Goal: Check status: Check status

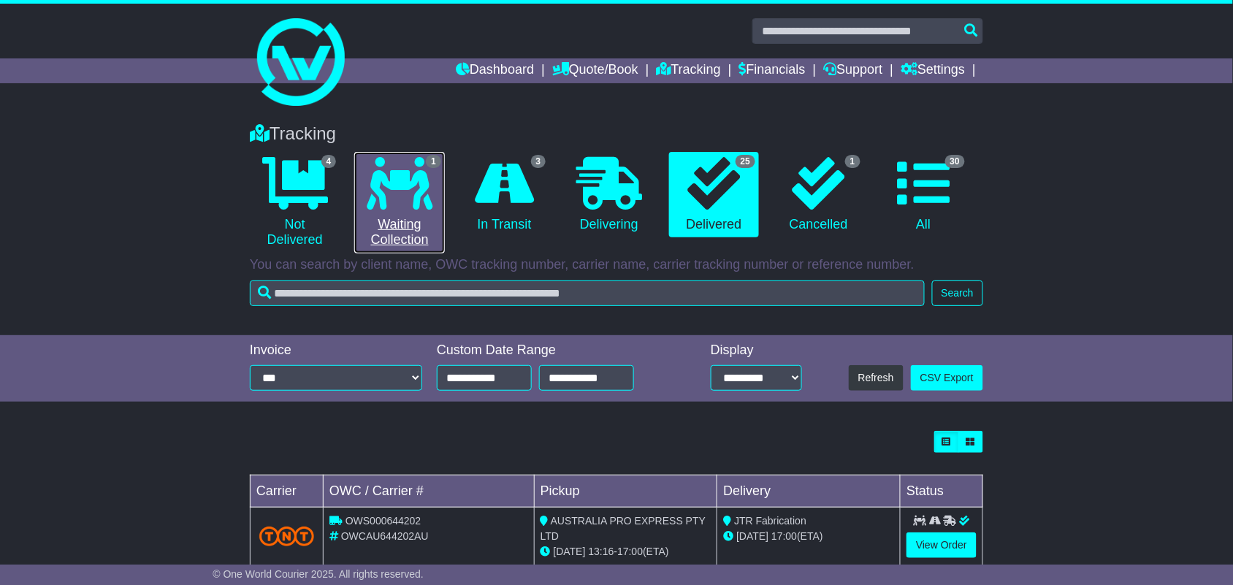
click at [398, 210] on link "1 Waiting Collection" at bounding box center [399, 203] width 90 height 102
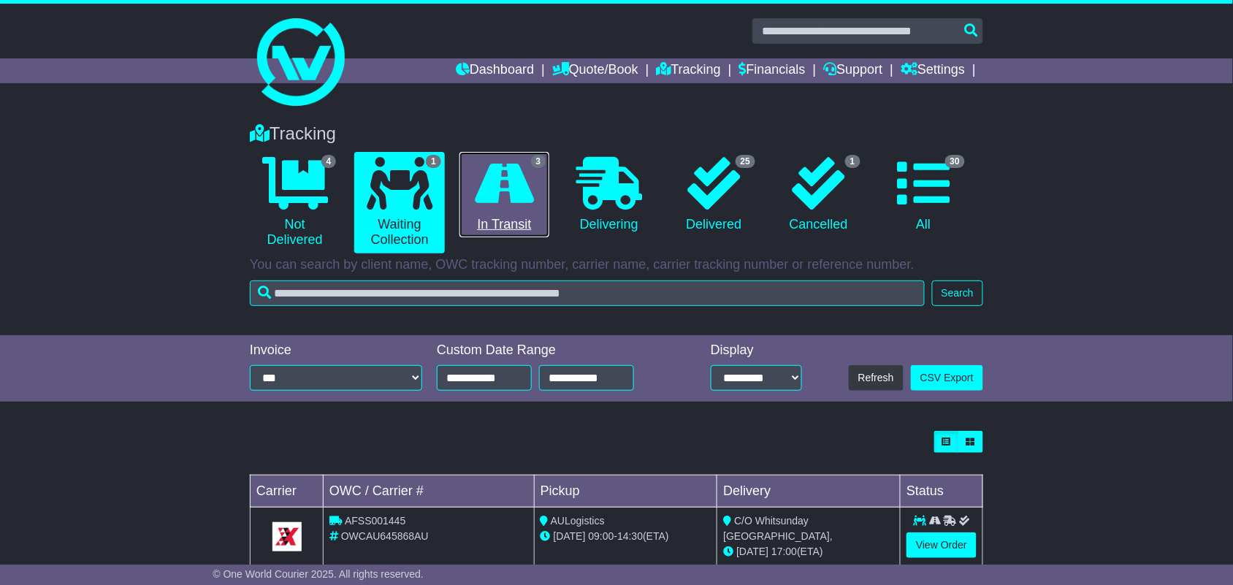
click at [498, 174] on icon at bounding box center [504, 183] width 59 height 53
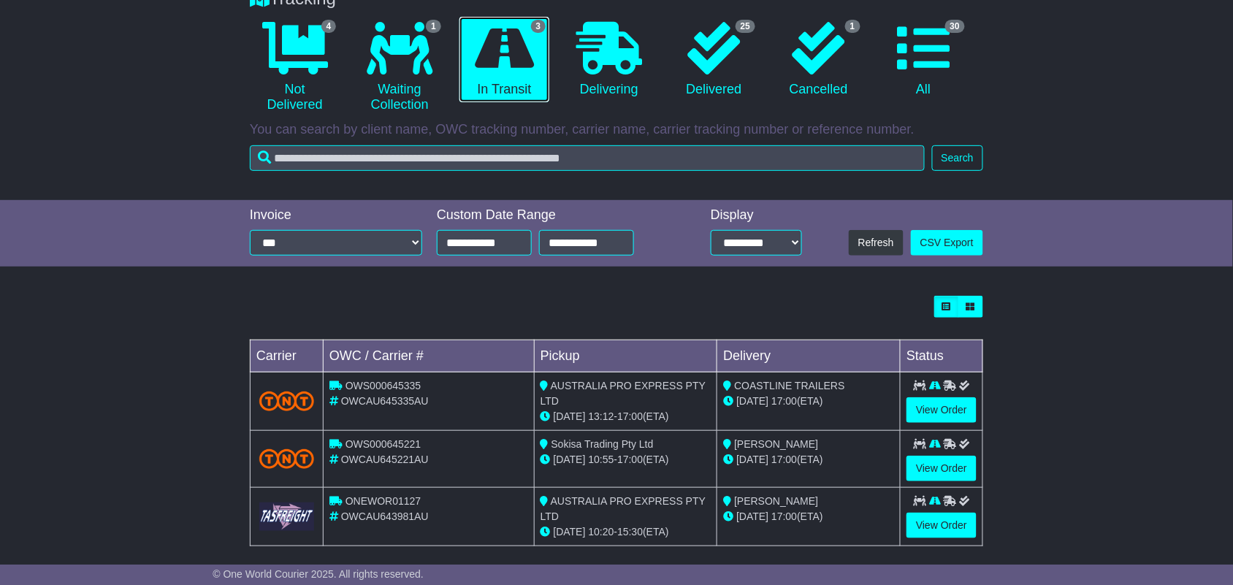
scroll to position [150, 0]
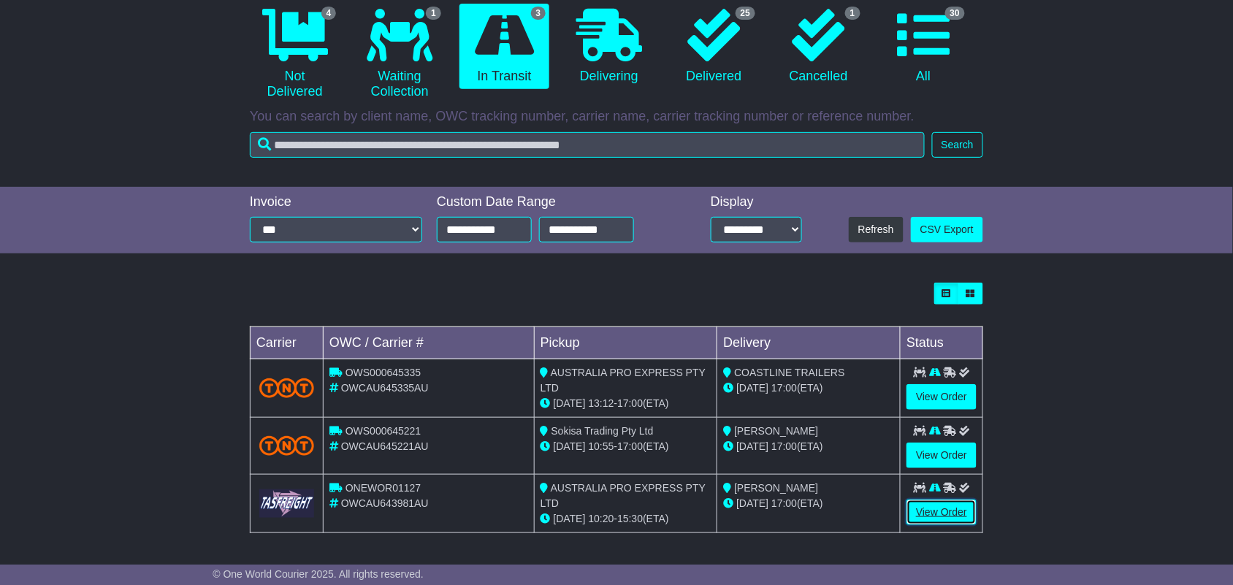
click at [936, 505] on link "View Order" at bounding box center [941, 513] width 70 height 26
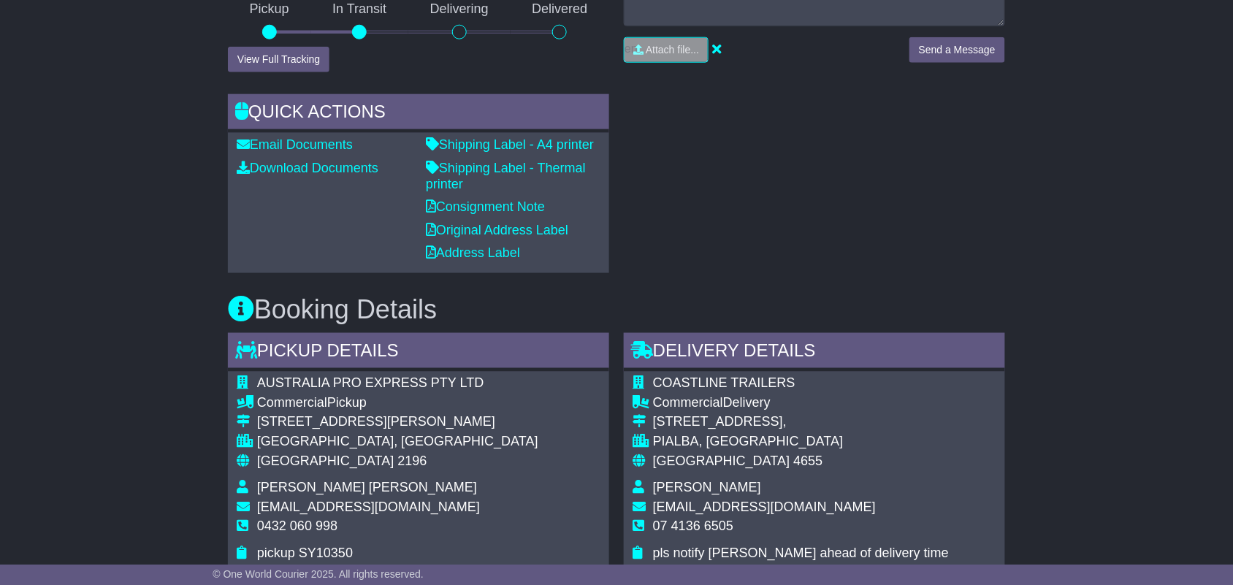
scroll to position [639, 0]
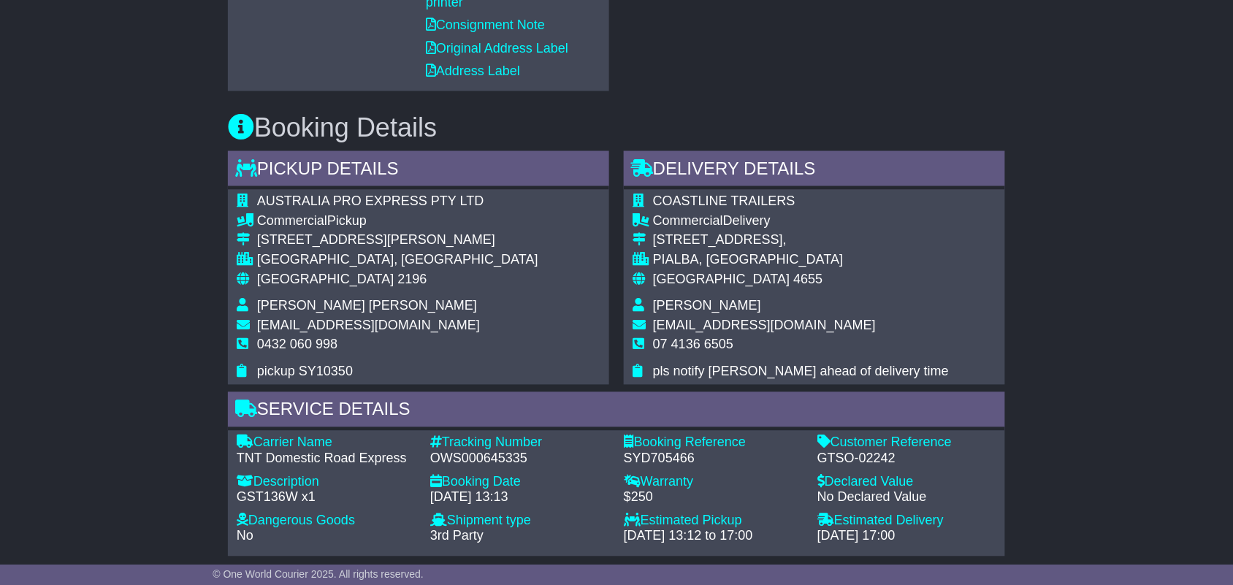
click at [676, 327] on span "sales@coastlinetrailers.com.au" at bounding box center [764, 325] width 223 height 15
click at [684, 326] on span "sales@coastlinetrailers.com.au" at bounding box center [764, 325] width 223 height 15
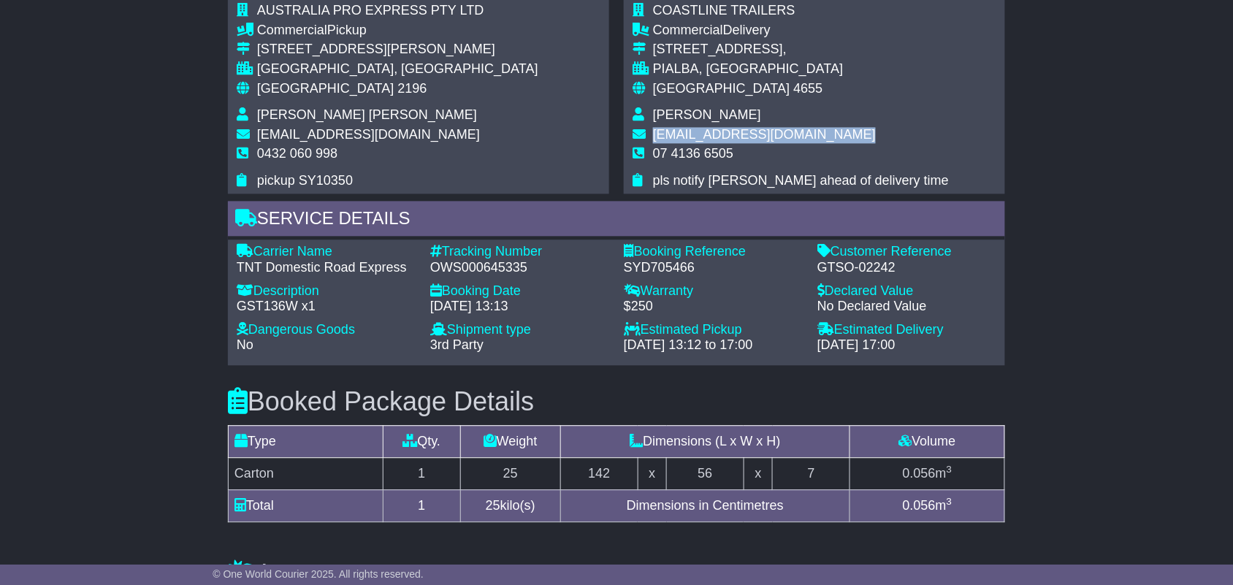
scroll to position [730, 0]
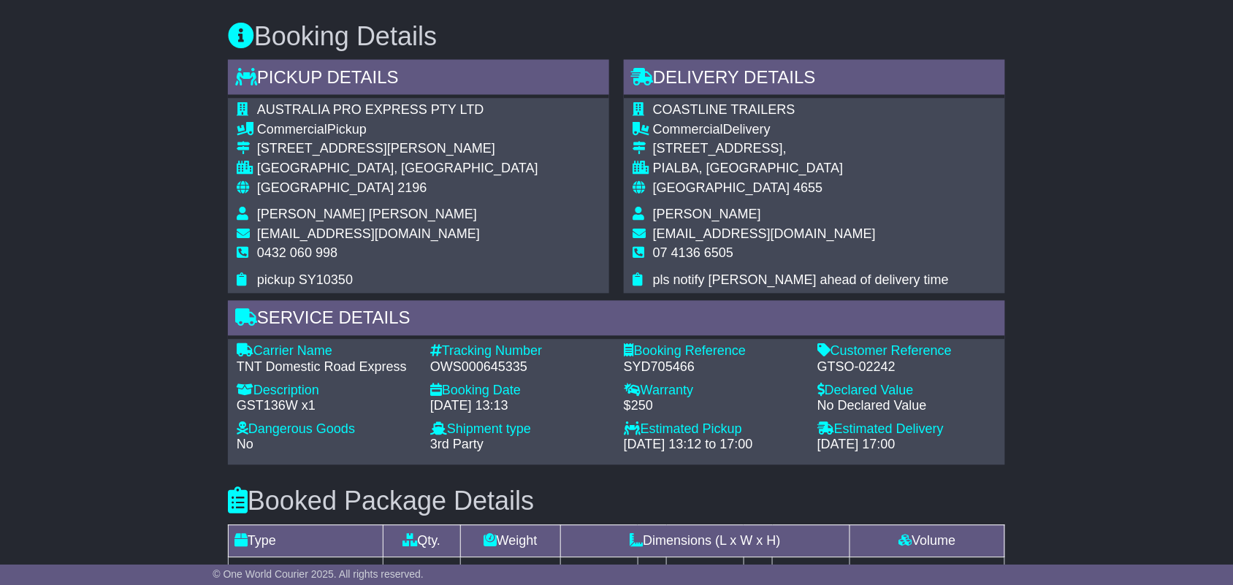
click at [498, 365] on div "OWS000645335" at bounding box center [519, 368] width 179 height 16
copy div "OWS000645335"
click at [265, 405] on div "GST136W x1" at bounding box center [326, 407] width 179 height 16
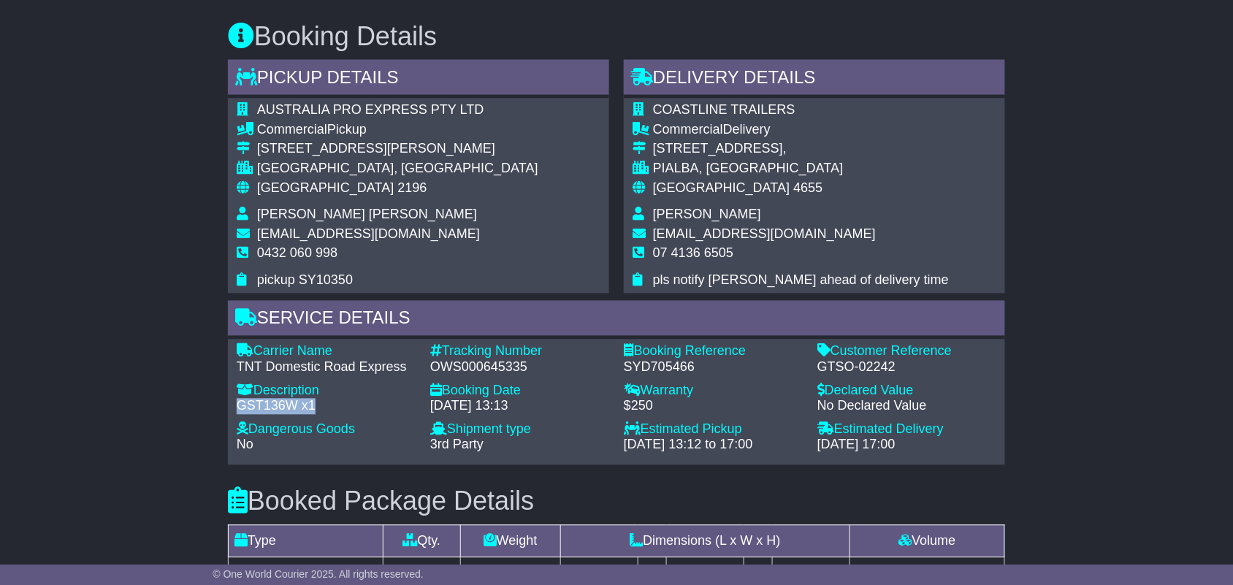
click at [265, 405] on div "GST136W x1" at bounding box center [326, 407] width 179 height 16
copy div "GST136W x1"
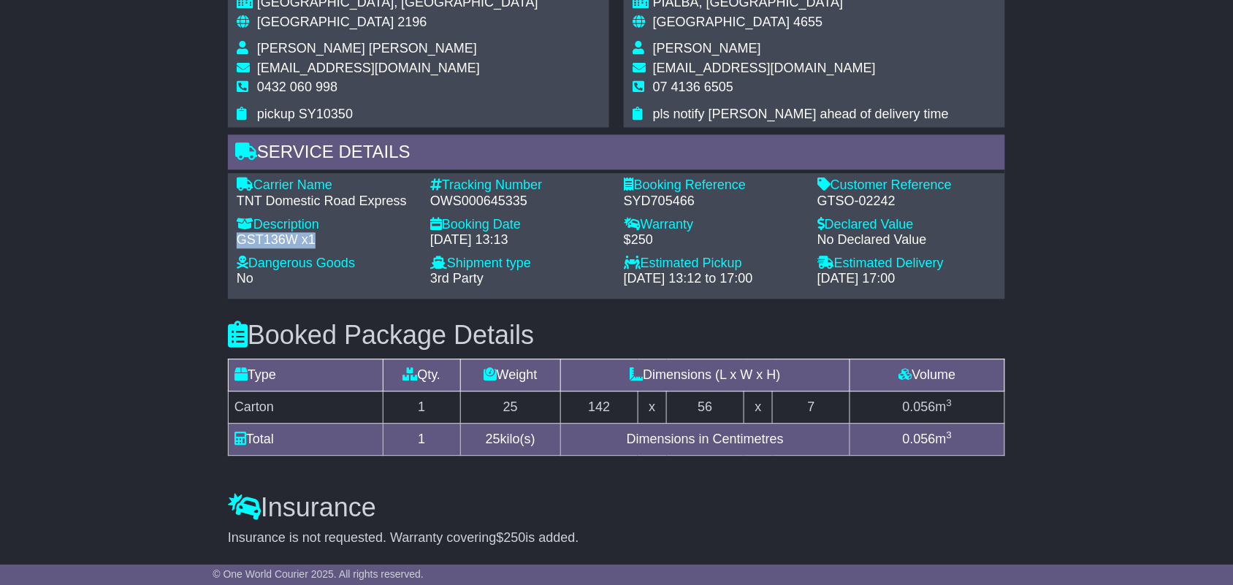
scroll to position [913, 0]
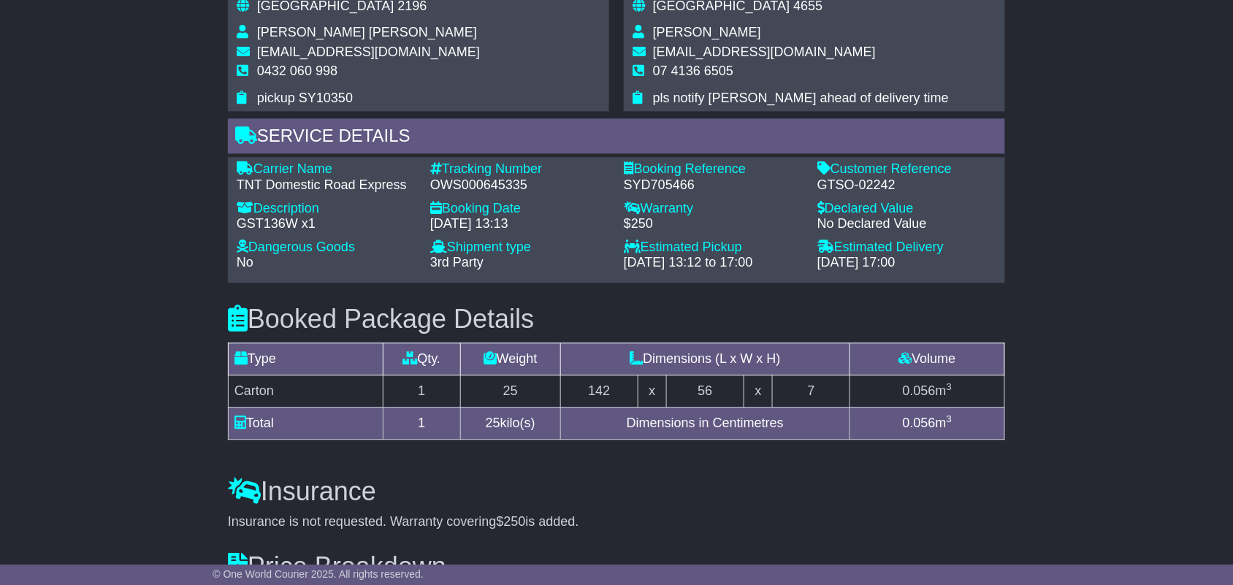
click at [465, 194] on div "Carrier Name - TNT Domestic Road Express Description - GST136W x1 Tracking Numb…" at bounding box center [616, 219] width 774 height 117
click at [467, 185] on div "OWS000645335" at bounding box center [519, 185] width 179 height 16
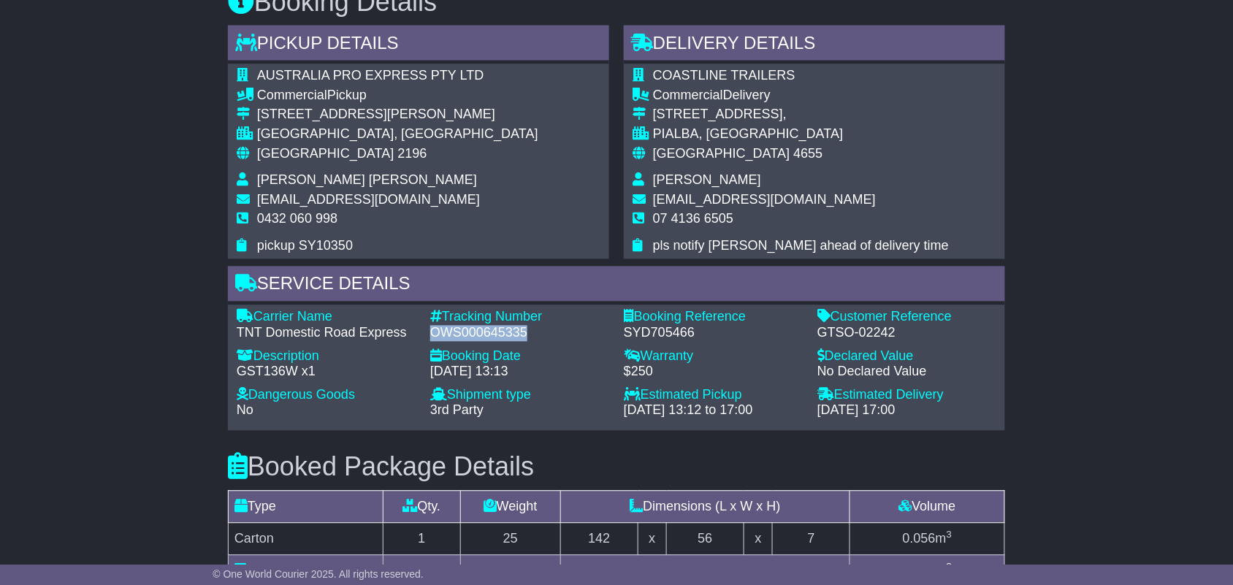
scroll to position [639, 0]
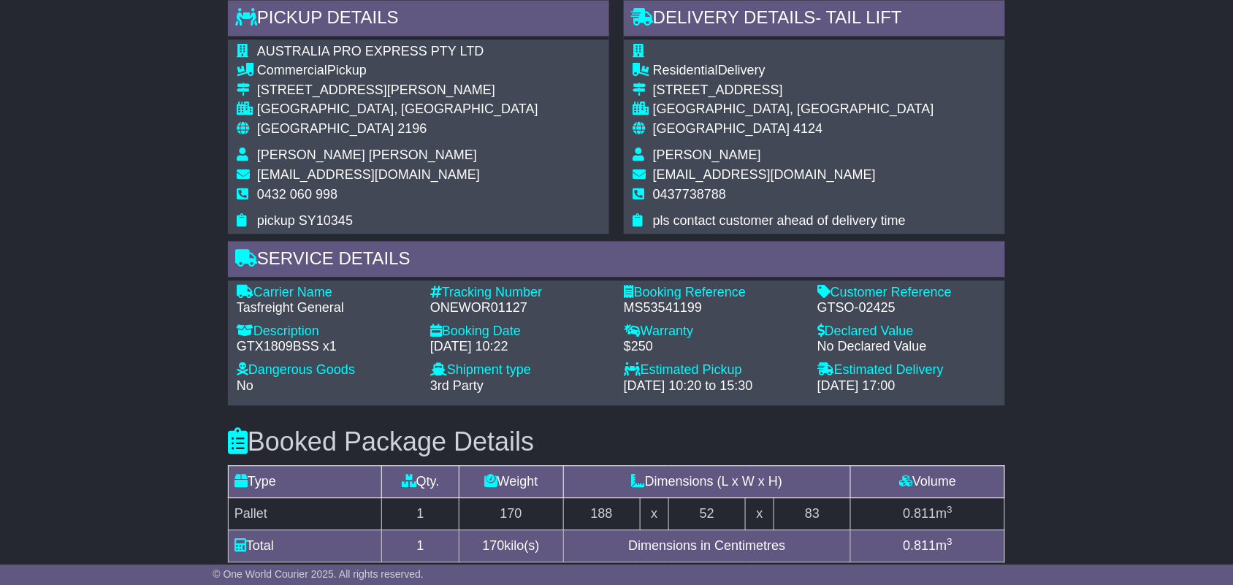
scroll to position [822, 0]
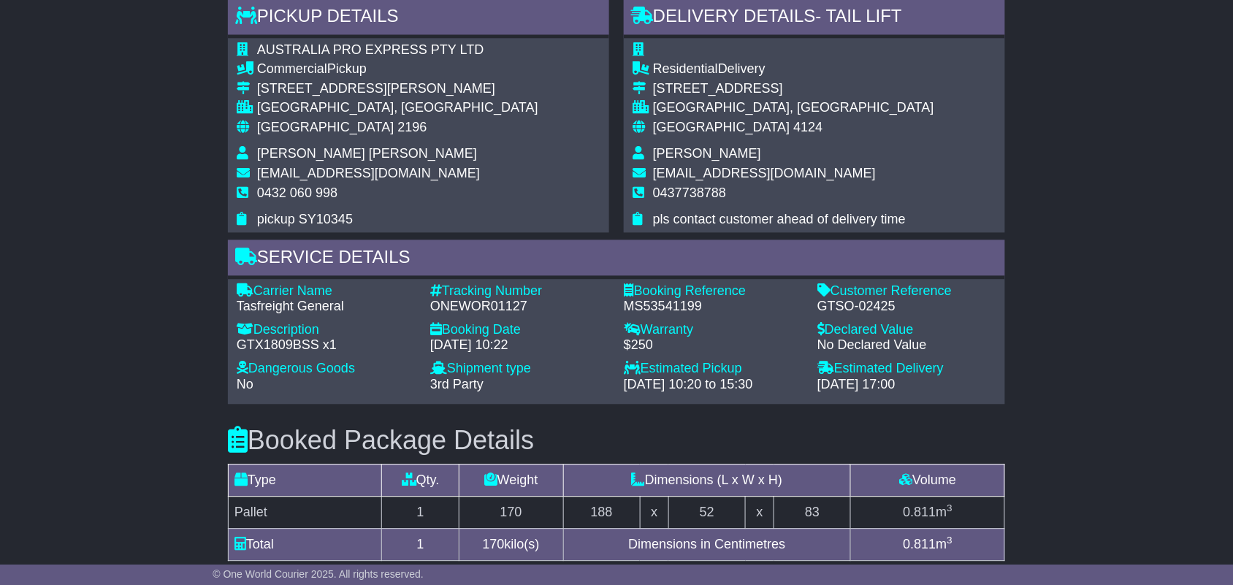
click at [326, 220] on span "pickup SY10345" at bounding box center [305, 220] width 96 height 15
copy span "SY10345"
